Goal: Obtain resource: Download file/media

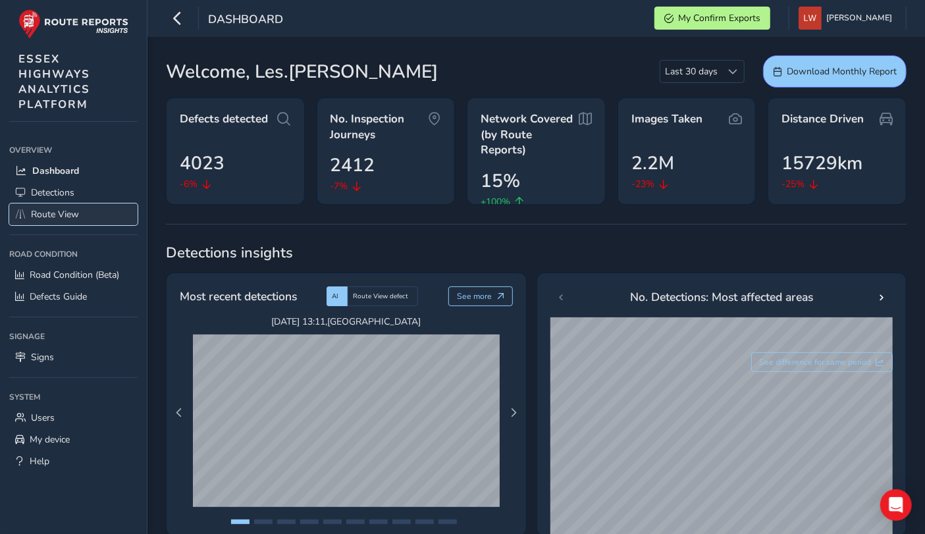
click at [69, 212] on span "Route View" at bounding box center [55, 214] width 48 height 13
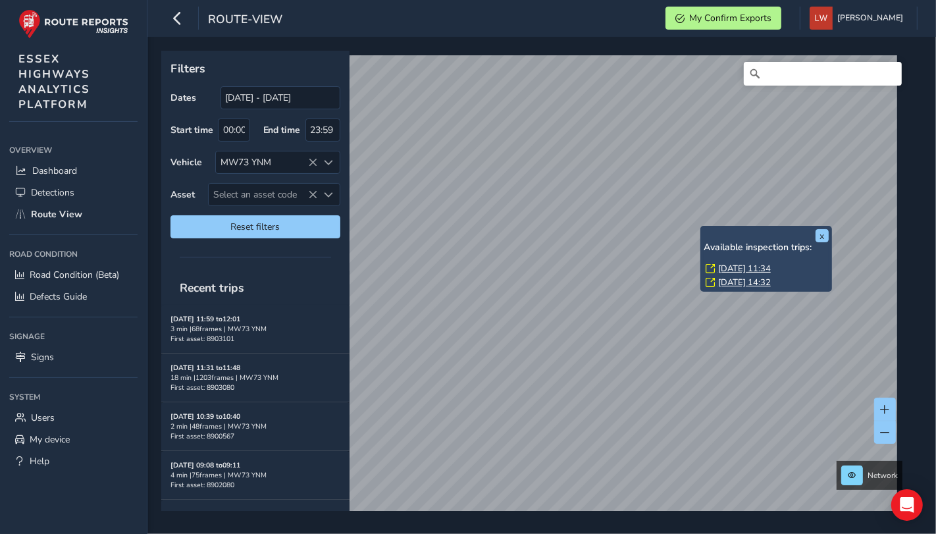
click at [744, 269] on link "[DATE] 11:34" at bounding box center [744, 269] width 53 height 12
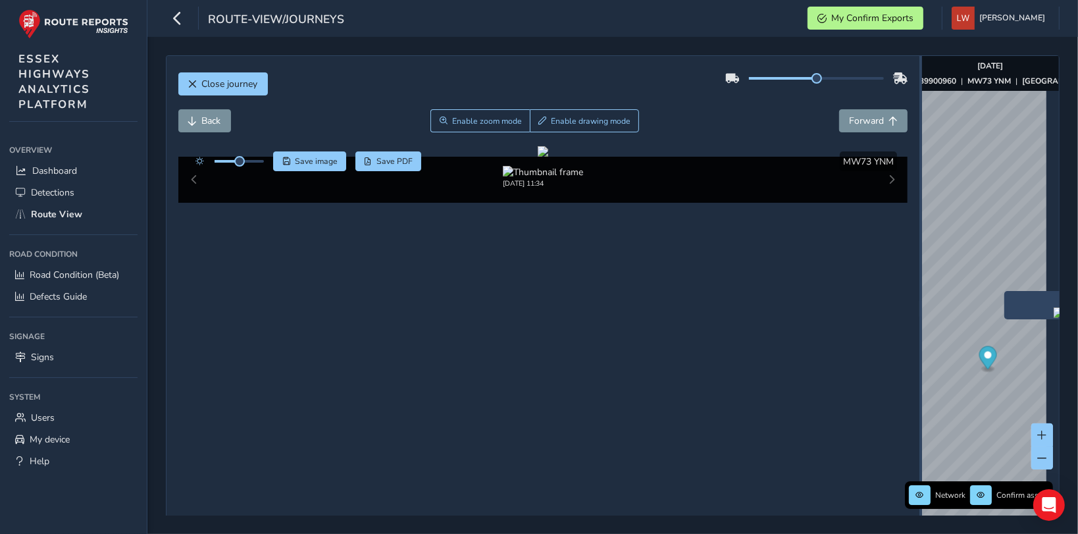
drag, startPoint x: 738, startPoint y: 311, endPoint x: 1032, endPoint y: 300, distance: 294.4
click at [821, 300] on div "Close journey Back Enable zoom mode Enable drawing mode Forward Click and Drag …" at bounding box center [613, 308] width 894 height 507
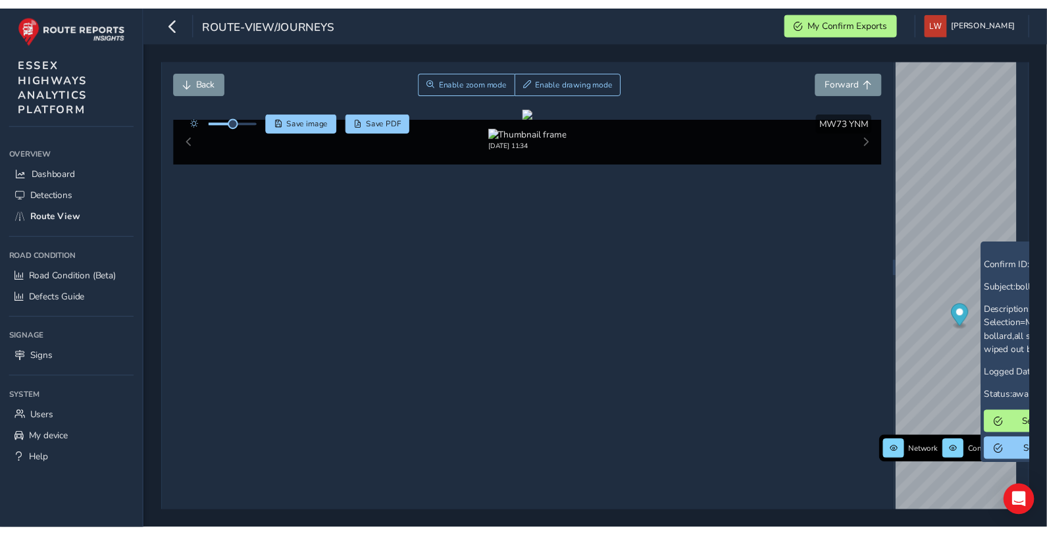
scroll to position [58, 0]
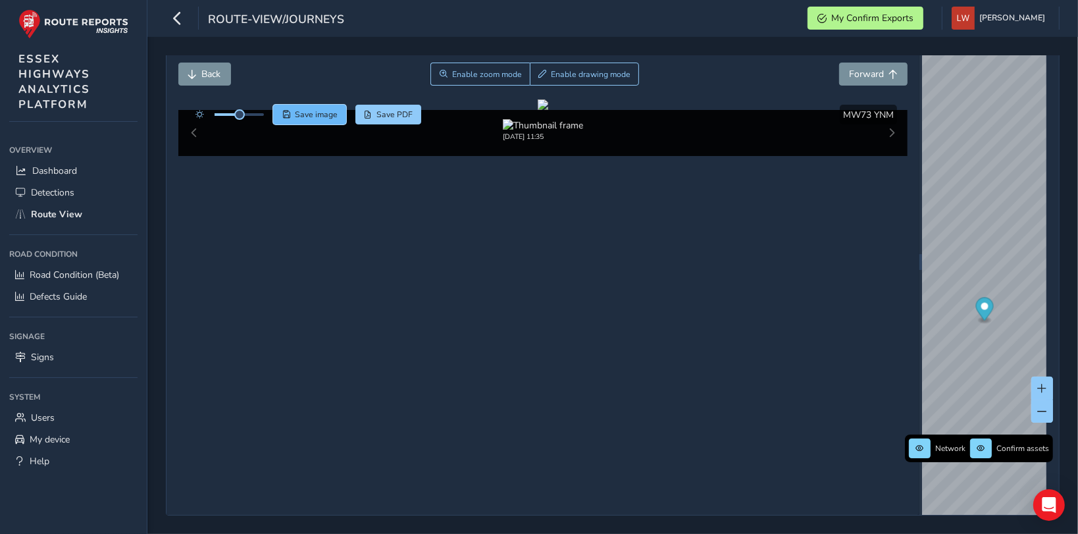
click at [311, 109] on span "Save image" at bounding box center [316, 114] width 43 height 11
click at [319, 109] on span "Save image" at bounding box center [316, 114] width 43 height 11
click at [320, 109] on span "Save image" at bounding box center [316, 114] width 43 height 11
